Goal: Feedback & Contribution: Contribute content

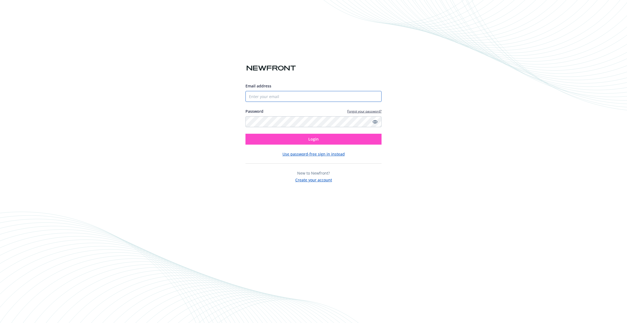
type input "[EMAIL_ADDRESS][DOMAIN_NAME]"
click at [336, 138] on button "Login" at bounding box center [314, 139] width 136 height 11
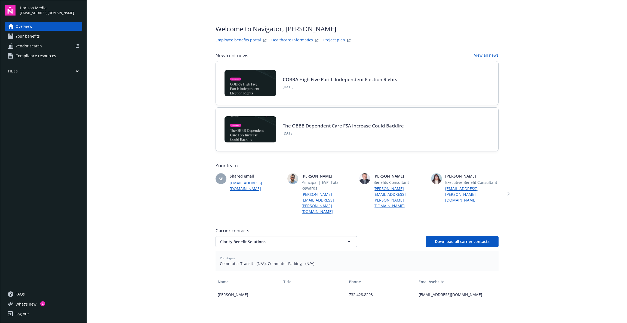
click at [76, 70] on icon "button" at bounding box center [77, 71] width 3 height 2
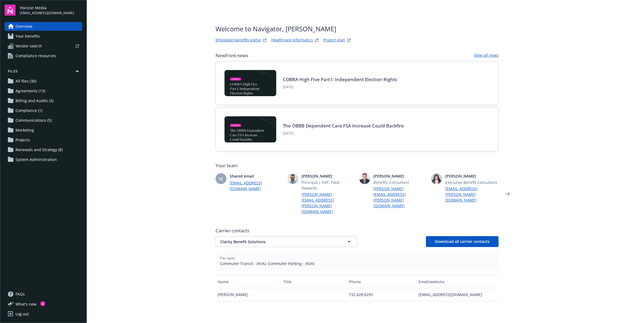
click at [37, 121] on span "Communications (5)" at bounding box center [34, 120] width 36 height 9
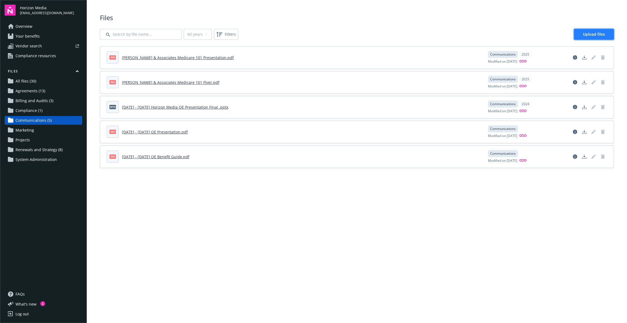
click at [597, 36] on span "Upload files" at bounding box center [594, 34] width 22 height 5
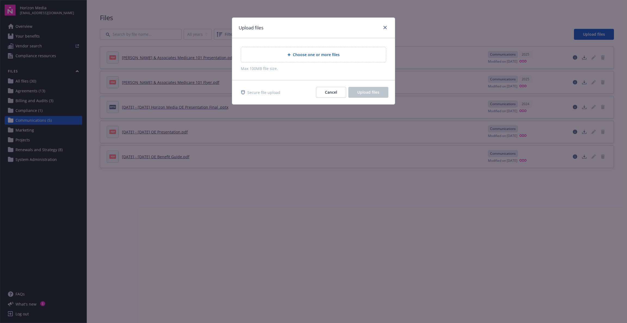
click at [322, 60] on div "Choose one or more files" at bounding box center [313, 54] width 145 height 15
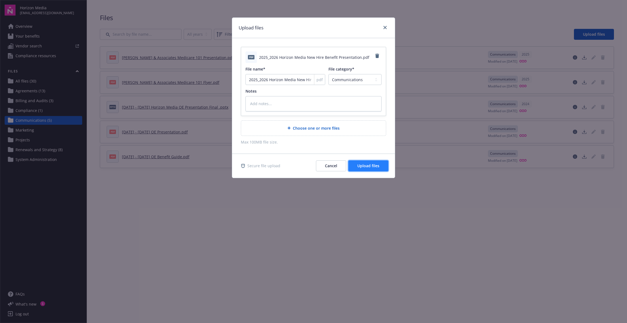
click at [376, 168] on span "Upload files" at bounding box center [369, 165] width 22 height 5
type textarea "x"
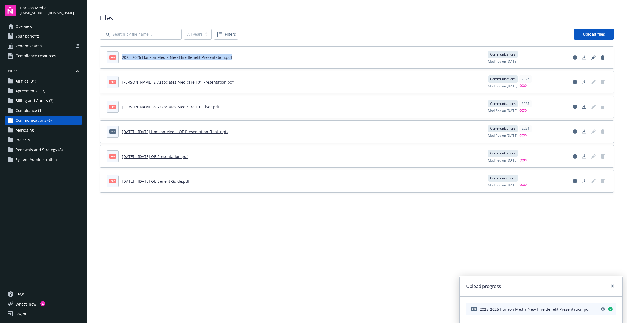
drag, startPoint x: 232, startPoint y: 57, endPoint x: 121, endPoint y: 53, distance: 111.7
click at [121, 53] on header "pdf 2025_2026 Horizon Media New Hire Benefit Presentation.pdf" at bounding box center [294, 57] width 375 height 12
copy link "2025_2026 Horizon Media New Hire Benefit Presentation.pdf"
